Goal: Ask a question

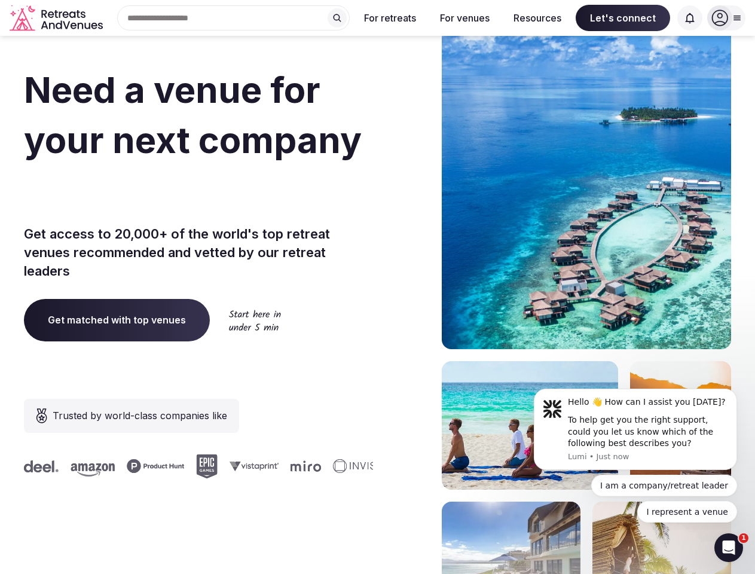
click at [377, 287] on div "Need a venue for your next company incentive trip? Get access to 20,000+ of the…" at bounding box center [378, 358] width 708 height 721
click at [234, 18] on div "Search Popular Destinations [GEOGRAPHIC_DATA], [GEOGRAPHIC_DATA] [GEOGRAPHIC_DA…" at bounding box center [229, 17] width 242 height 25
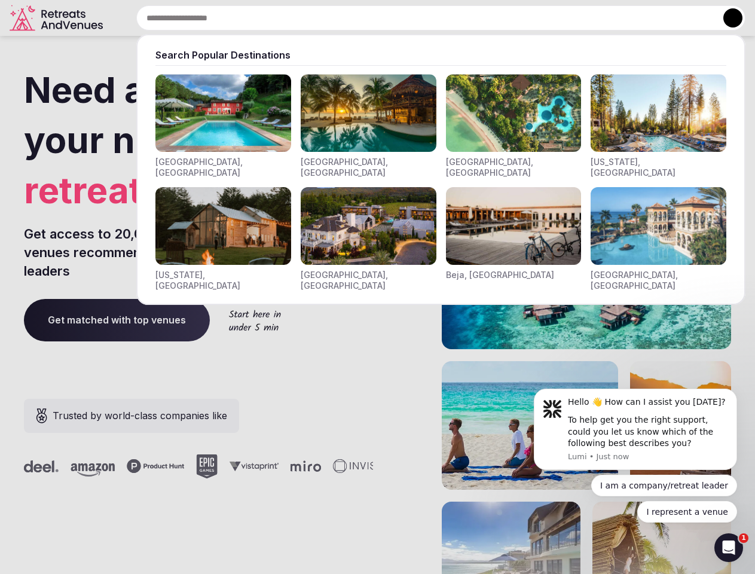
click at [337, 18] on input "text" at bounding box center [440, 17] width 609 height 25
click at [391, 18] on input "text" at bounding box center [440, 17] width 609 height 25
click at [465, 18] on input "text" at bounding box center [440, 17] width 609 height 25
click at [538, 18] on input "text" at bounding box center [440, 17] width 609 height 25
click at [623, 18] on input "text" at bounding box center [440, 17] width 609 height 25
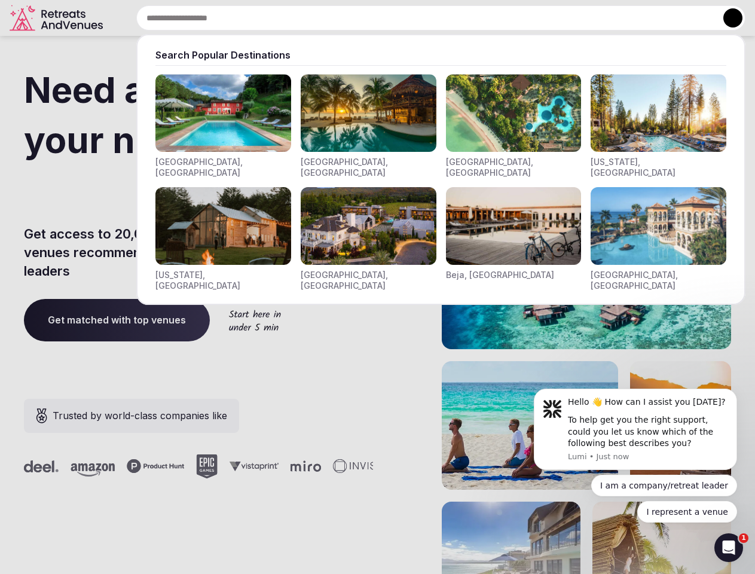
click at [690, 18] on input "text" at bounding box center [440, 17] width 609 height 25
click at [727, 18] on button at bounding box center [733, 17] width 19 height 19
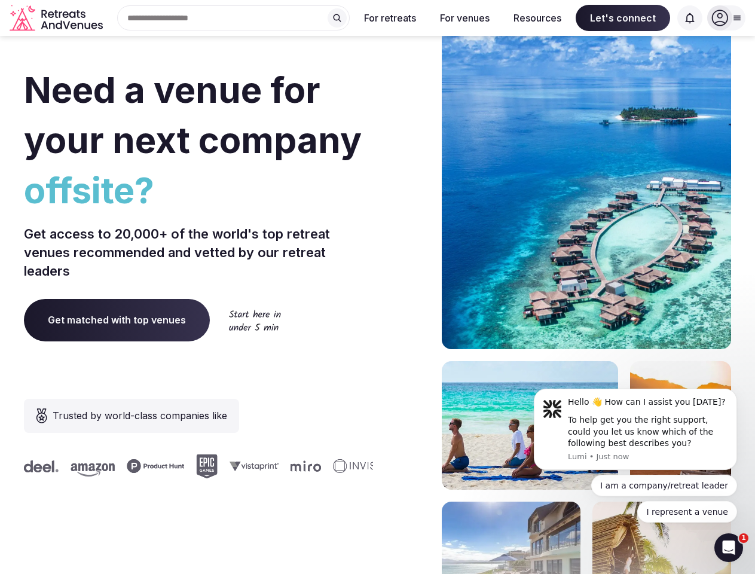
click at [636, 429] on div "To help get you the right support, could you let us know which of the following…" at bounding box center [648, 431] width 160 height 35
